Goal: Task Accomplishment & Management: Manage account settings

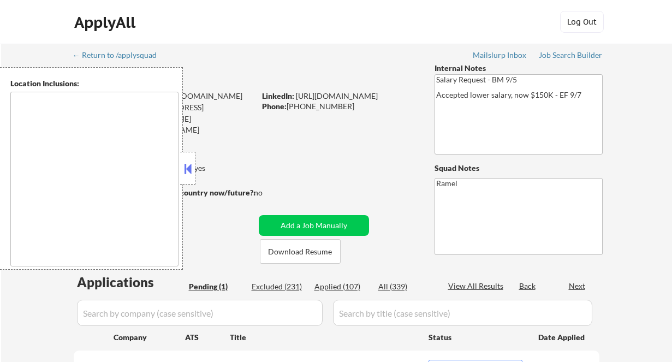
select select ""pending""
type textarea "remote"
click at [189, 166] on button at bounding box center [188, 168] width 12 height 16
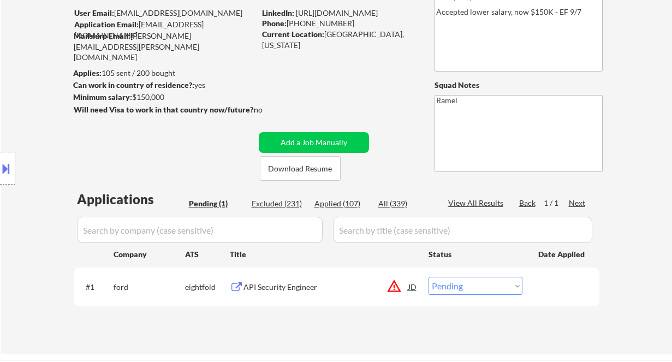
scroll to position [73, 0]
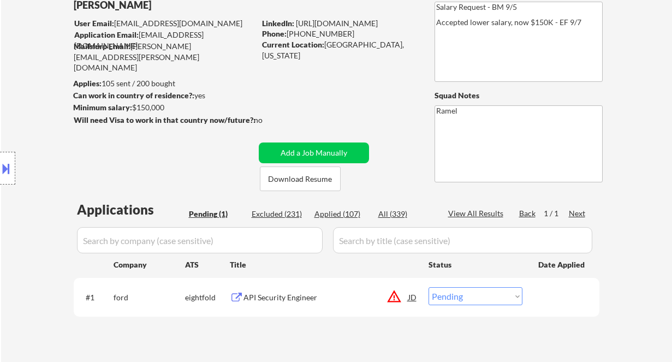
drag, startPoint x: 340, startPoint y: 33, endPoint x: 289, endPoint y: 34, distance: 51.9
click at [289, 34] on div "Phone: (405) 887-9461" at bounding box center [339, 33] width 154 height 11
copy div "(405) 887-9461"
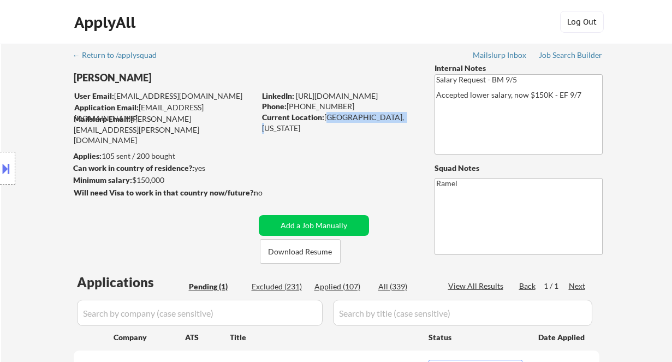
drag, startPoint x: 326, startPoint y: 113, endPoint x: 399, endPoint y: 118, distance: 72.7
click at [399, 118] on div "Current Location: Maplewood, Missouri" at bounding box center [339, 122] width 154 height 21
copy div "Maplewood, Missouri"
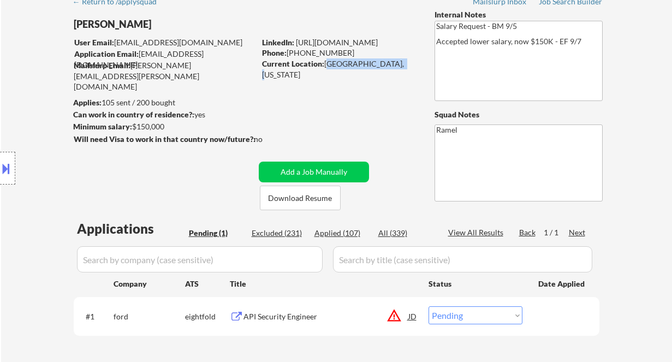
scroll to position [145, 0]
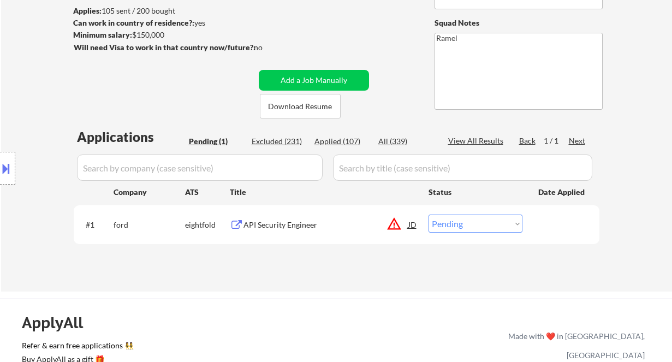
click at [471, 229] on select "Choose an option... Pending Applied Excluded (Questions) Excluded (Expired) Exc…" at bounding box center [475, 223] width 94 height 18
select select ""applied""
click at [428, 214] on select "Choose an option... Pending Applied Excluded (Questions) Excluded (Expired) Exc…" at bounding box center [475, 223] width 94 height 18
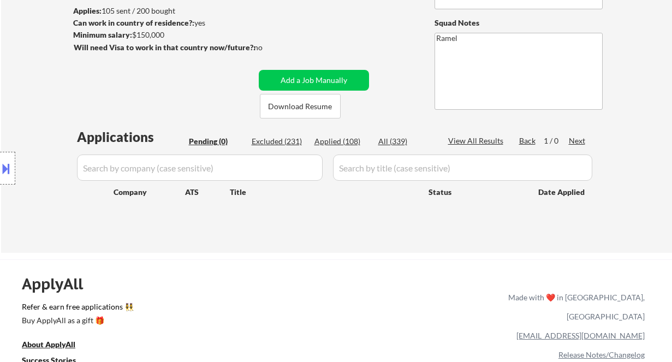
click at [340, 139] on div "Applied (108)" at bounding box center [341, 141] width 55 height 11
select select ""applied""
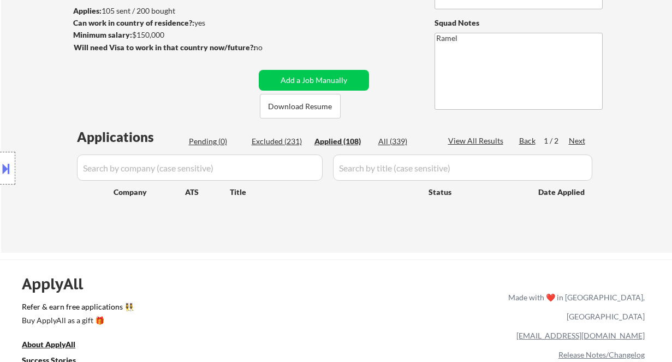
select select ""applied""
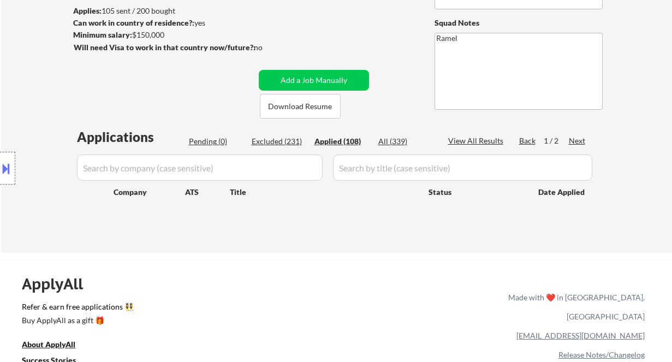
select select ""applied""
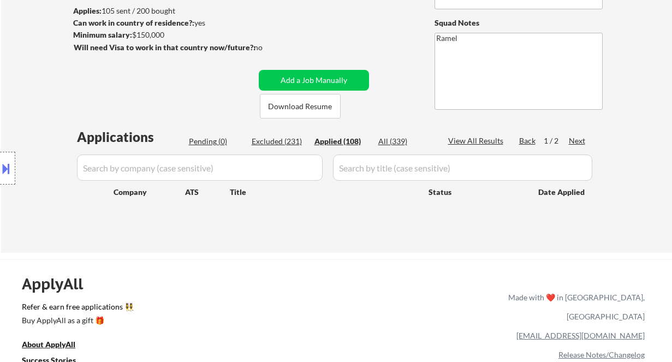
select select ""applied""
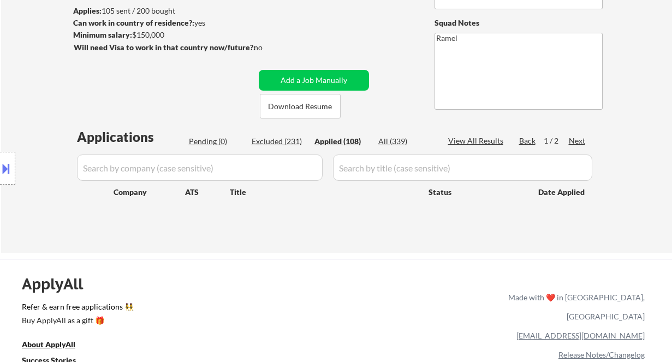
select select ""applied""
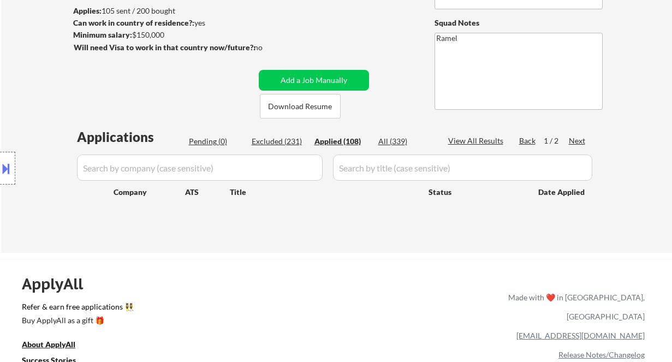
select select ""applied""
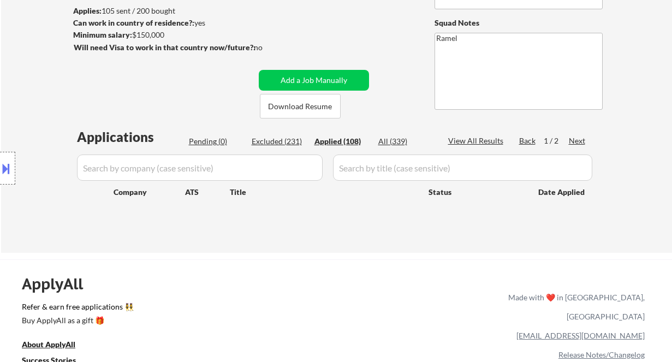
select select ""applied""
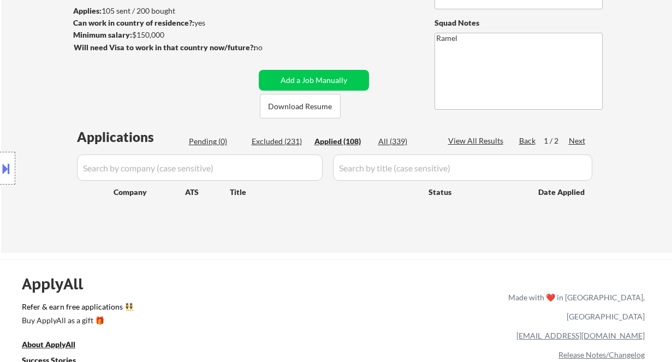
select select ""applied""
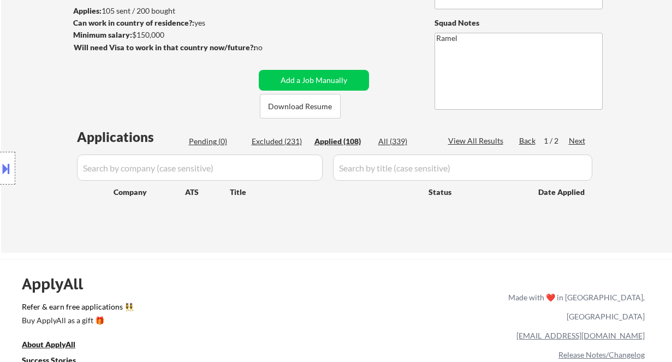
select select ""applied""
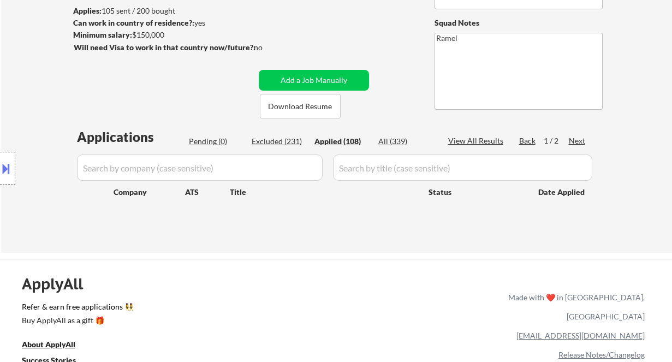
select select ""applied""
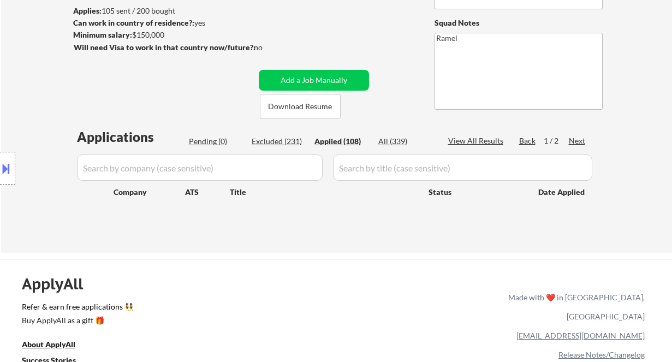
select select ""applied""
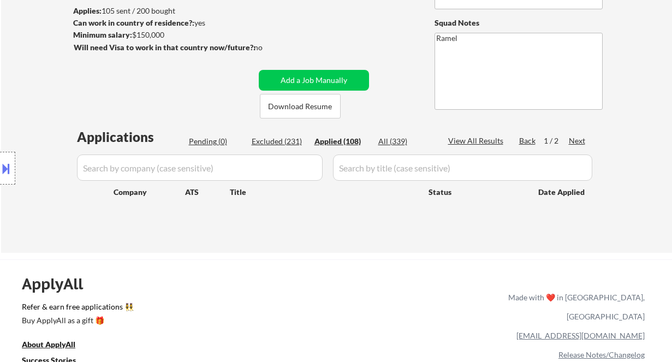
select select ""applied""
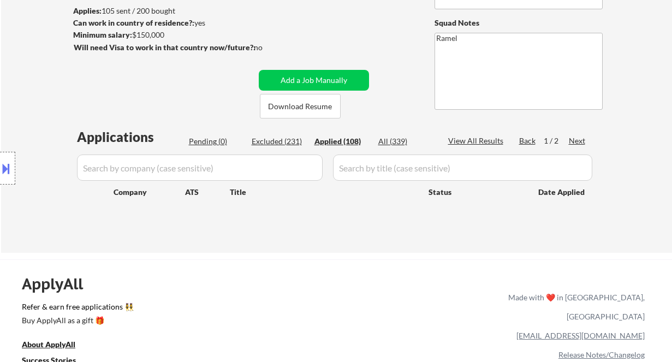
select select ""applied""
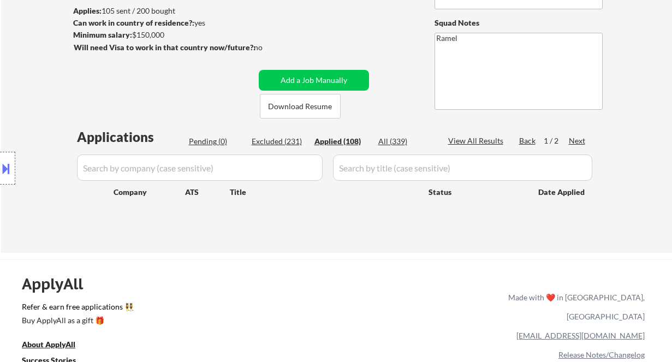
select select ""applied""
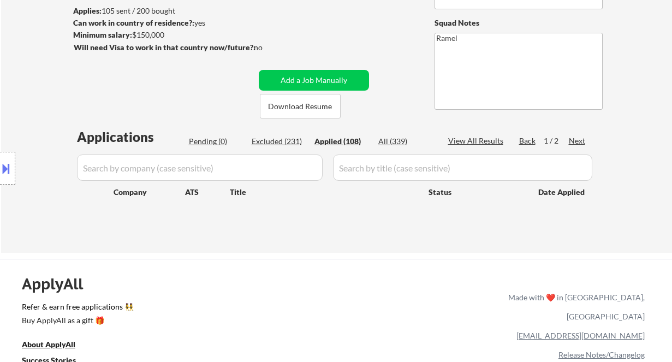
select select ""applied""
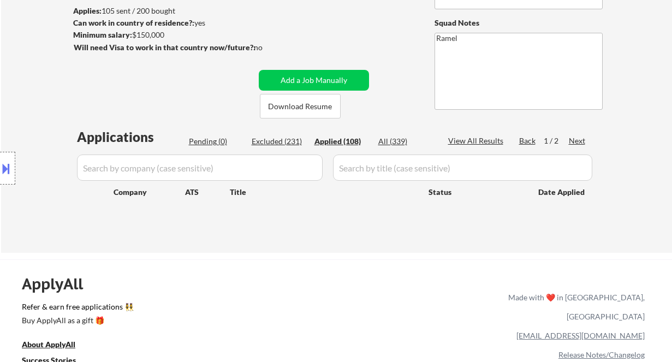
select select ""applied""
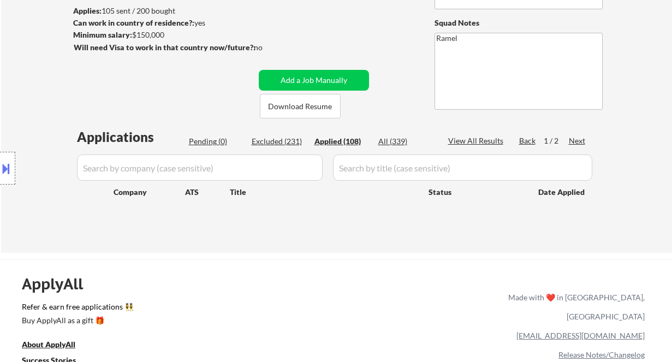
select select ""applied""
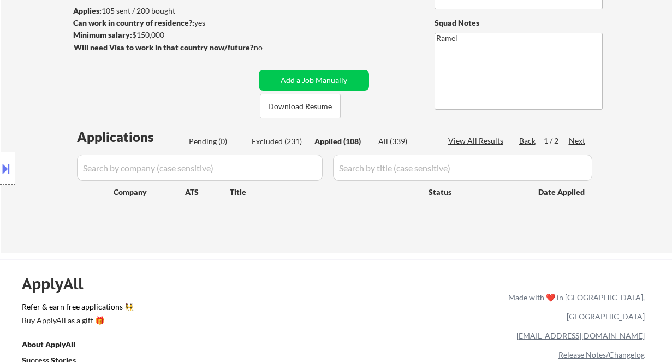
select select ""applied""
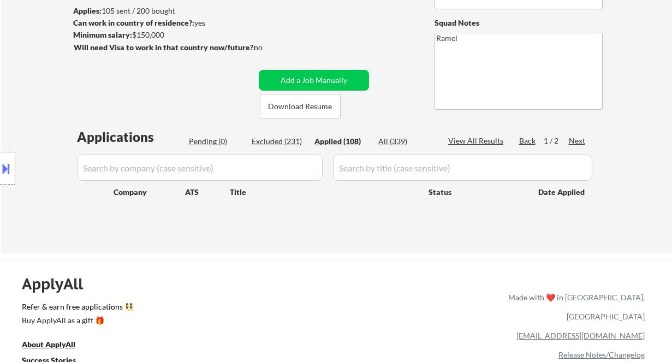
select select ""applied""
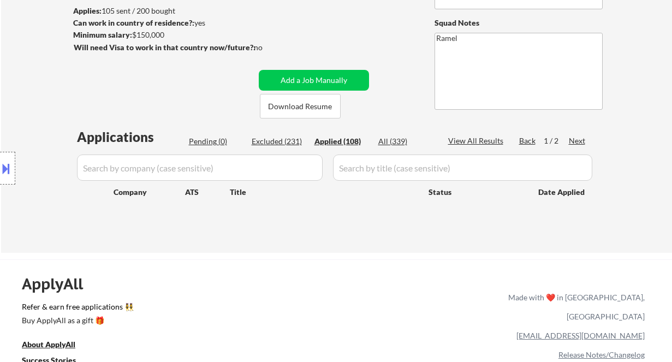
select select ""applied""
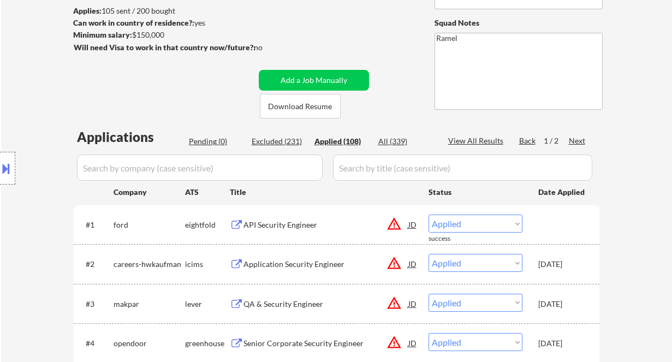
scroll to position [218, 0]
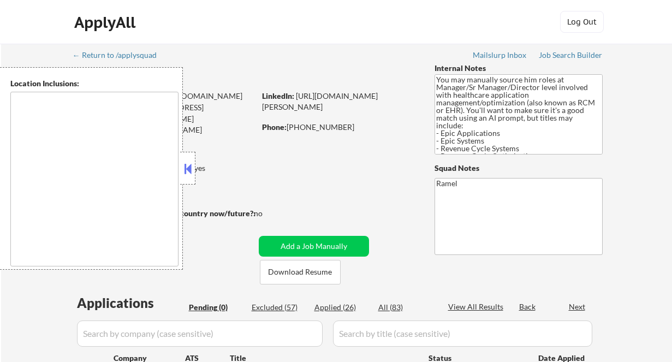
click at [187, 174] on button at bounding box center [188, 168] width 12 height 16
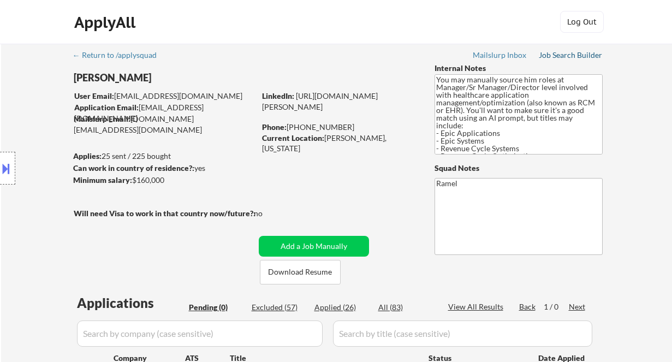
click at [566, 56] on div "Job Search Builder" at bounding box center [571, 55] width 64 height 8
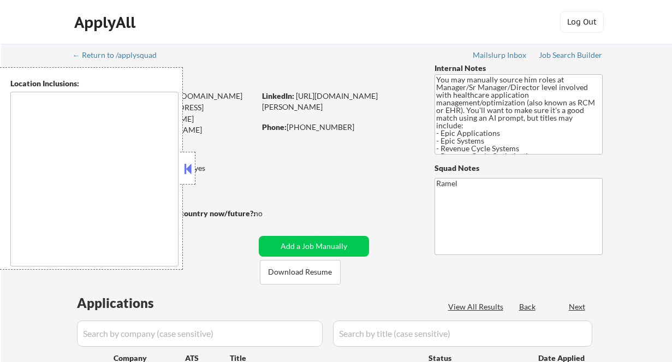
type textarea "[GEOGRAPHIC_DATA], SC Mauldin, SC Greer, [GEOGRAPHIC_DATA] Taylors, SC [GEOGRAP…"
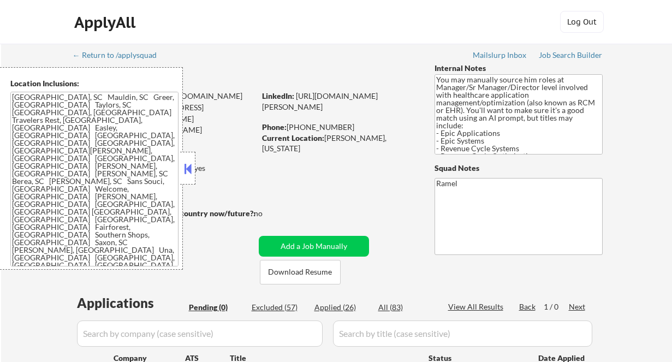
click at [27, 41] on div "ApplyAll Log Out" at bounding box center [336, 22] width 672 height 44
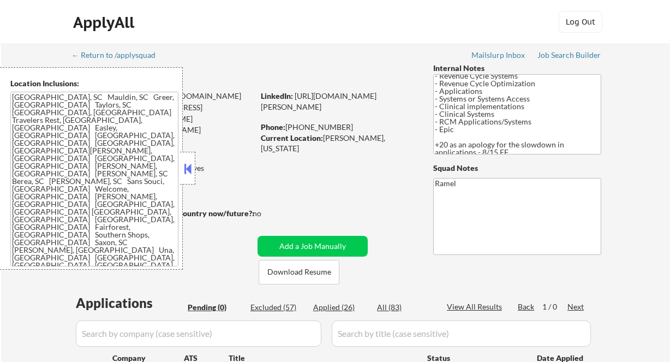
click at [10, 31] on div "ApplyAll Log Out" at bounding box center [335, 22] width 670 height 44
click at [334, 310] on div "Applied (26)" at bounding box center [340, 307] width 55 height 11
click at [188, 171] on button at bounding box center [188, 168] width 12 height 16
select select ""applied""
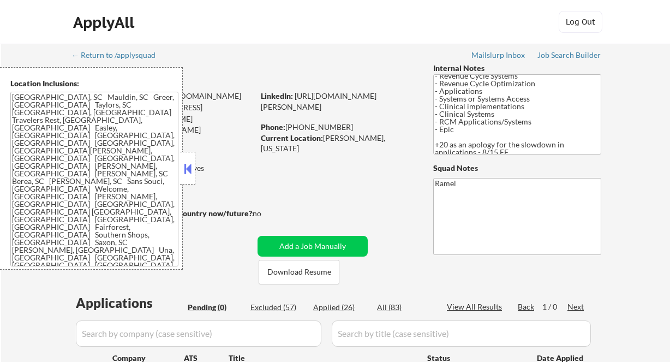
select select ""applied""
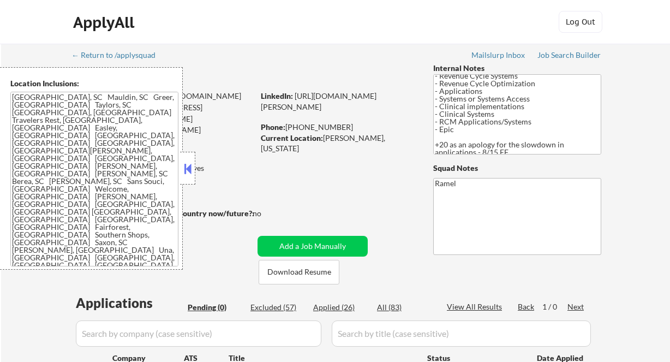
select select ""applied""
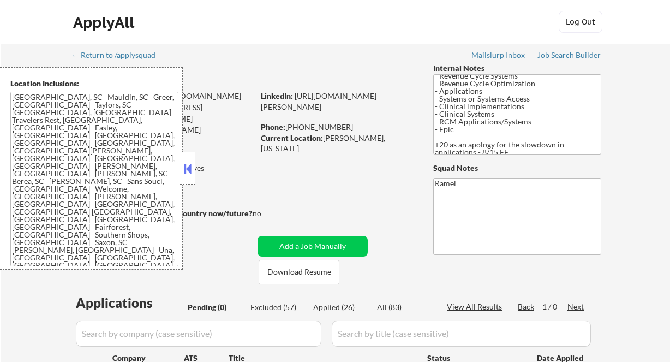
select select ""applied""
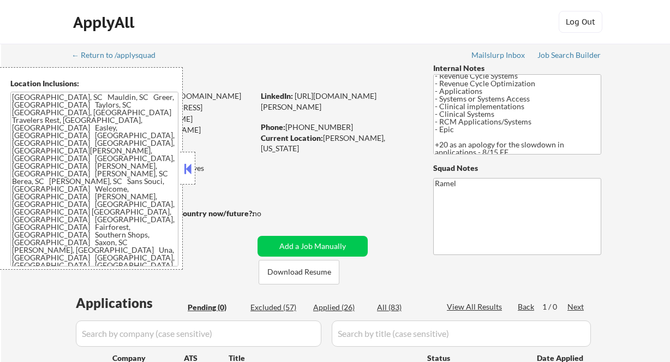
select select ""applied""
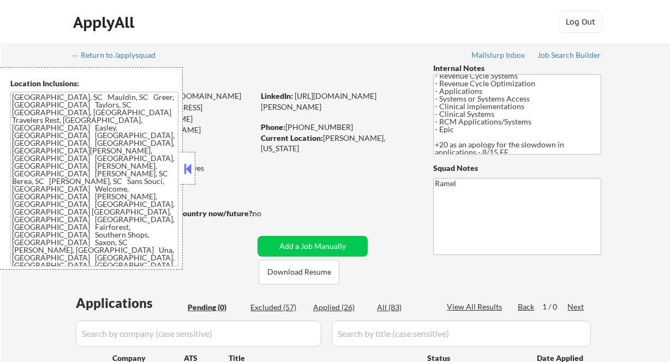
select select ""applied""
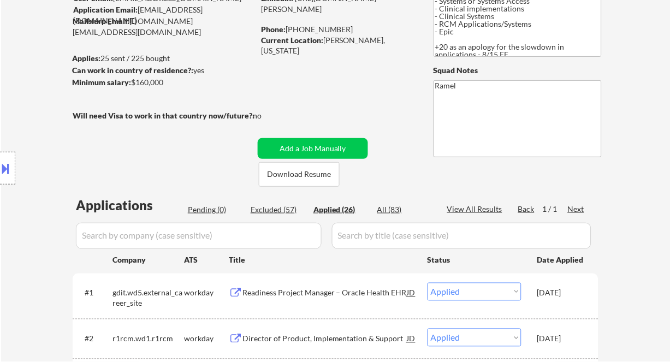
scroll to position [218, 0]
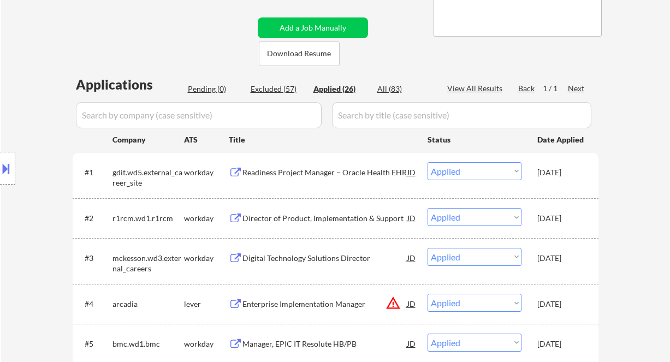
click at [21, 223] on div "Location Inclusions: Greenville, SC Mauldin, SC Greer, SC Taylors, SC Simpsonvi…" at bounding box center [97, 168] width 195 height 202
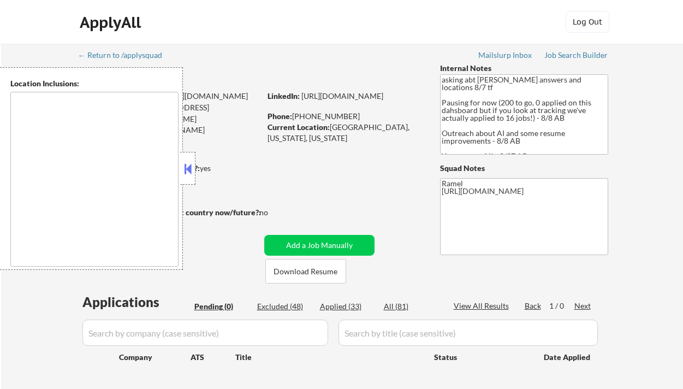
click at [186, 169] on button at bounding box center [188, 168] width 12 height 16
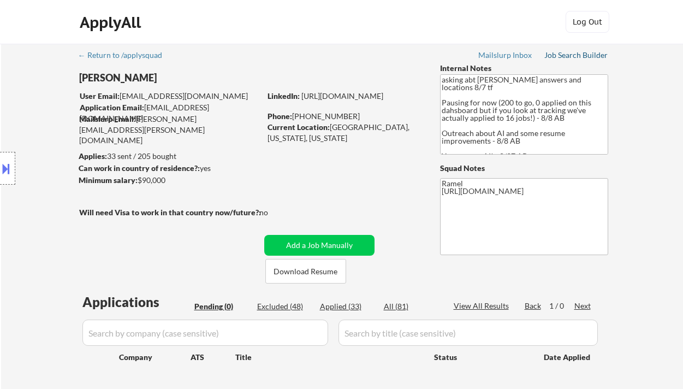
click at [581, 57] on div "Job Search Builder" at bounding box center [576, 55] width 64 height 8
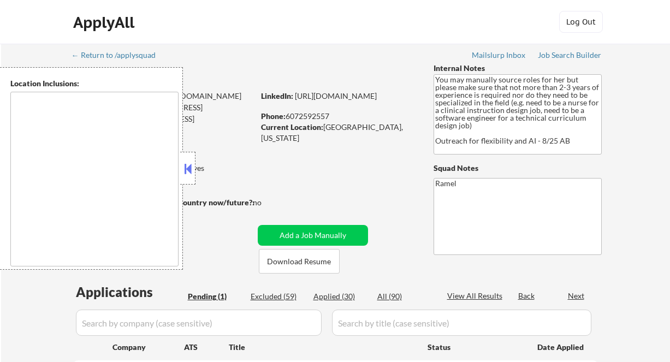
click at [187, 163] on button at bounding box center [188, 168] width 12 height 16
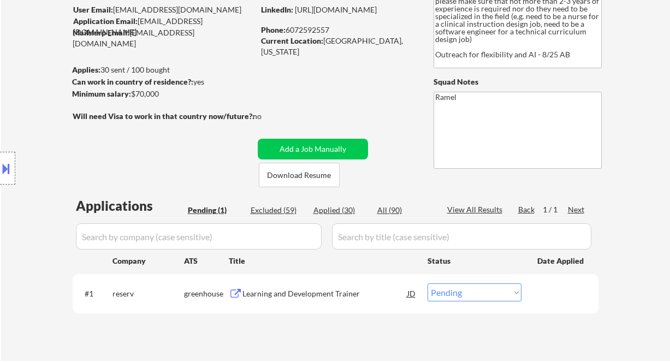
scroll to position [218, 0]
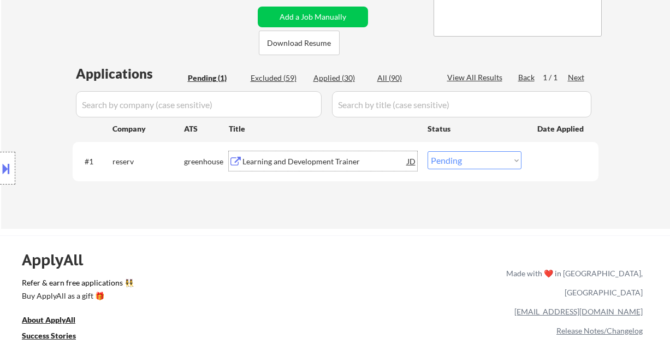
click at [325, 160] on div "Learning and Development Trainer" at bounding box center [324, 161] width 165 height 11
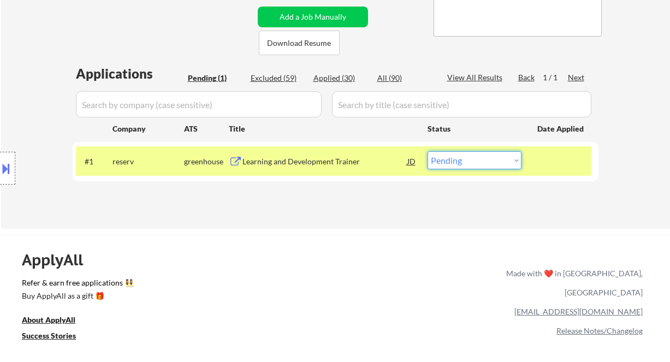
drag, startPoint x: 466, startPoint y: 158, endPoint x: 467, endPoint y: 169, distance: 11.0
click at [466, 158] on select "Choose an option... Pending Applied Excluded (Questions) Excluded (Expired) Exc…" at bounding box center [474, 160] width 94 height 18
select select ""applied""
click at [427, 151] on select "Choose an option... Pending Applied Excluded (Questions) Excluded (Expired) Exc…" at bounding box center [474, 160] width 94 height 18
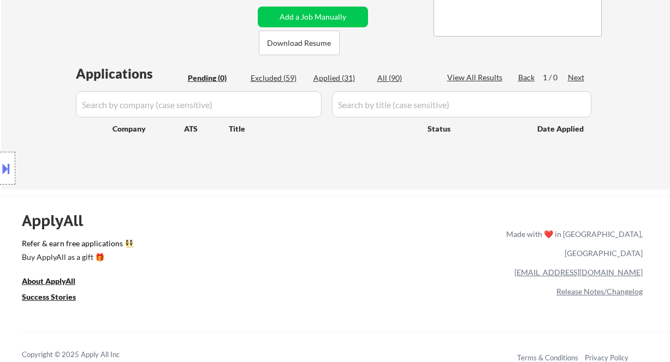
click at [28, 73] on div "Location Inclusions:" at bounding box center [97, 168] width 195 height 202
